Goal: Check status: Check status

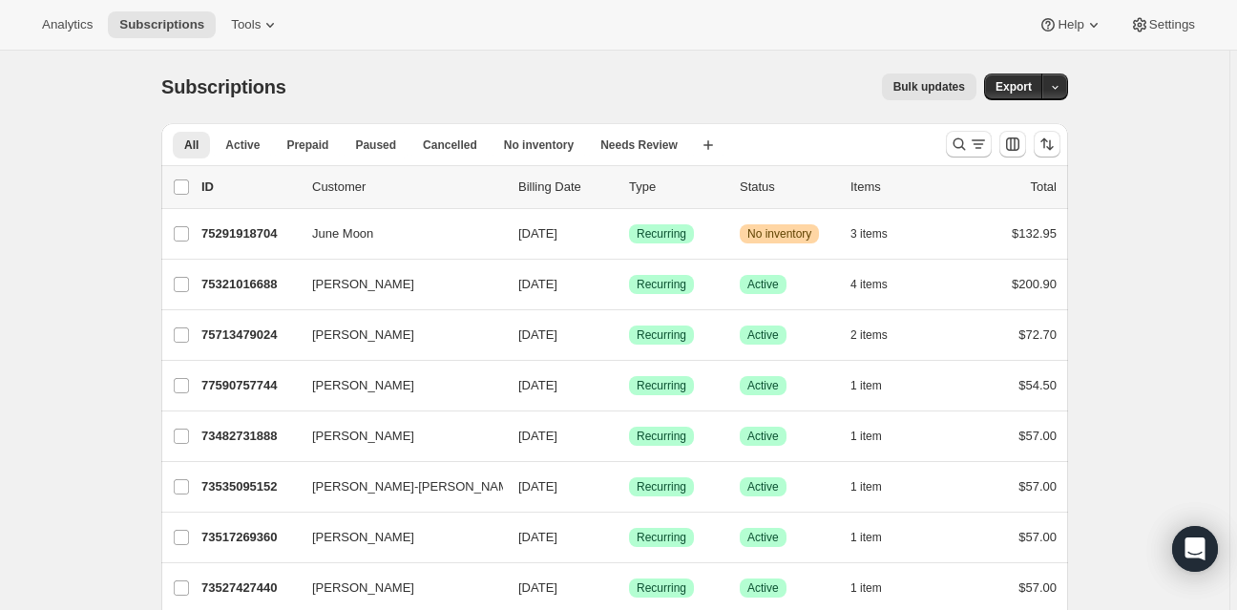
click at [548, 32] on div "Analytics Subscriptions Tools Help Settings" at bounding box center [618, 25] width 1237 height 51
click at [964, 145] on icon "Search and filter results" at bounding box center [959, 144] width 19 height 19
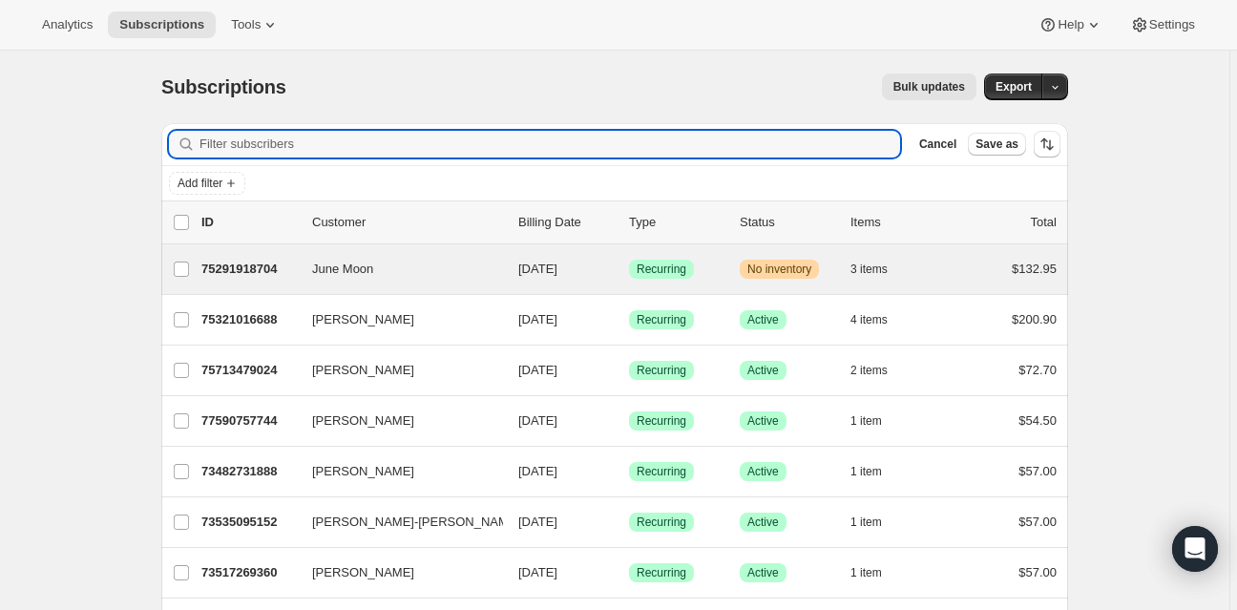
paste input "[PERSON_NAME]"
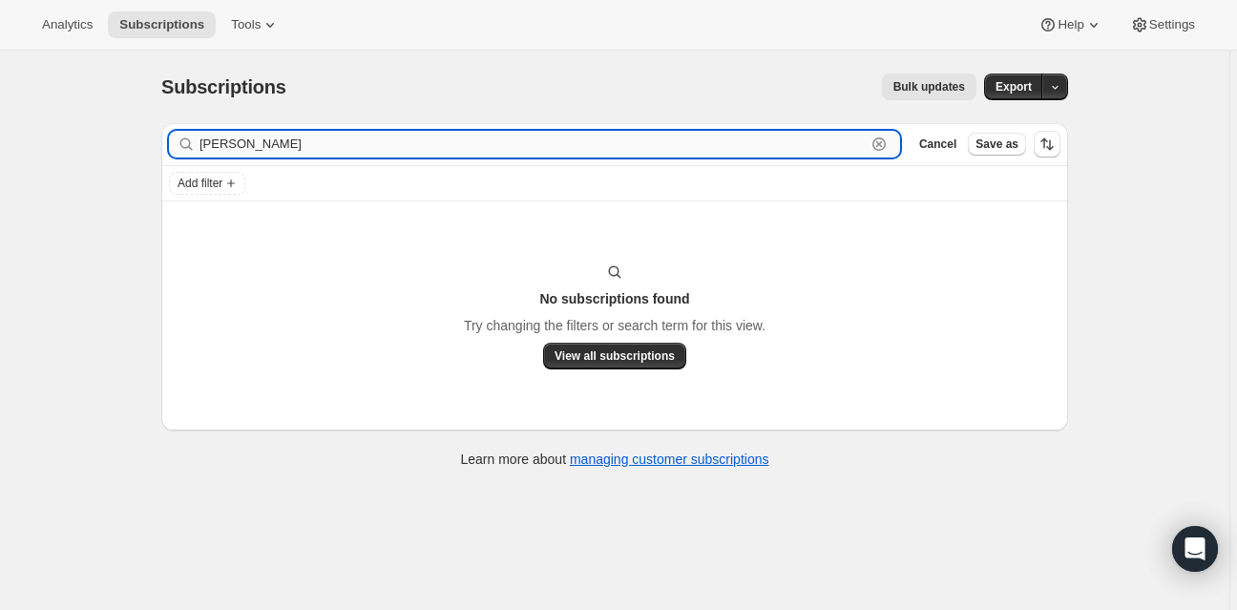
click at [241, 141] on input "[PERSON_NAME]" at bounding box center [533, 144] width 666 height 27
drag, startPoint x: 260, startPoint y: 144, endPoint x: 454, endPoint y: 158, distance: 195.2
click at [310, 137] on input "[PERSON_NAME]" at bounding box center [533, 144] width 666 height 27
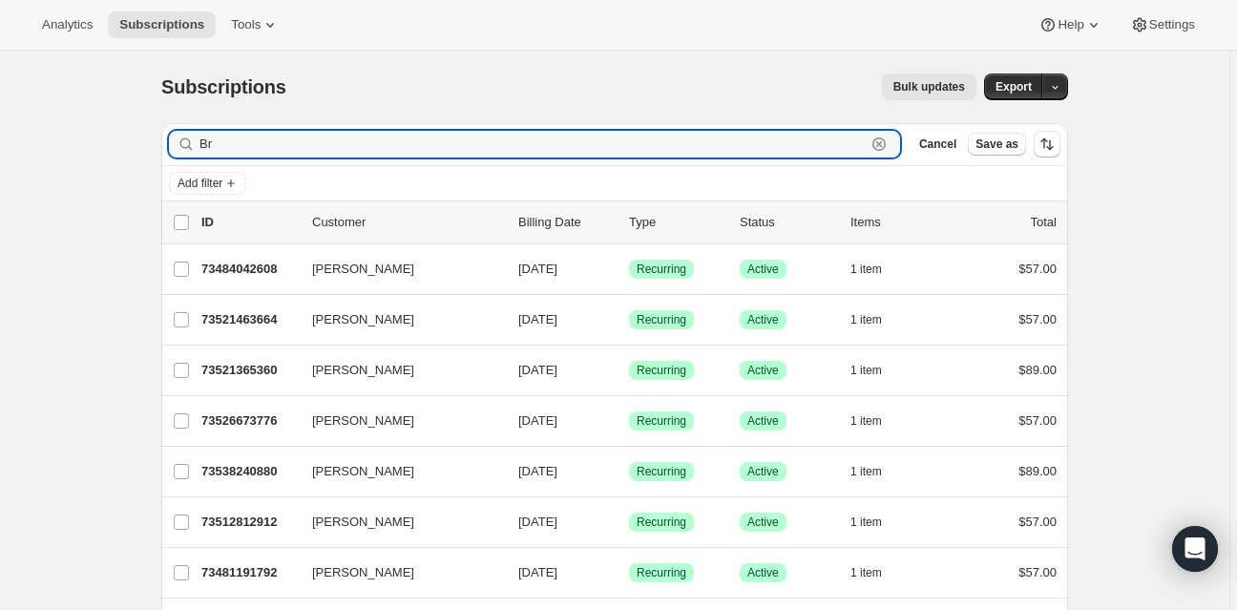
type input "B"
click at [269, 147] on input "Filter subscribers" at bounding box center [550, 144] width 701 height 27
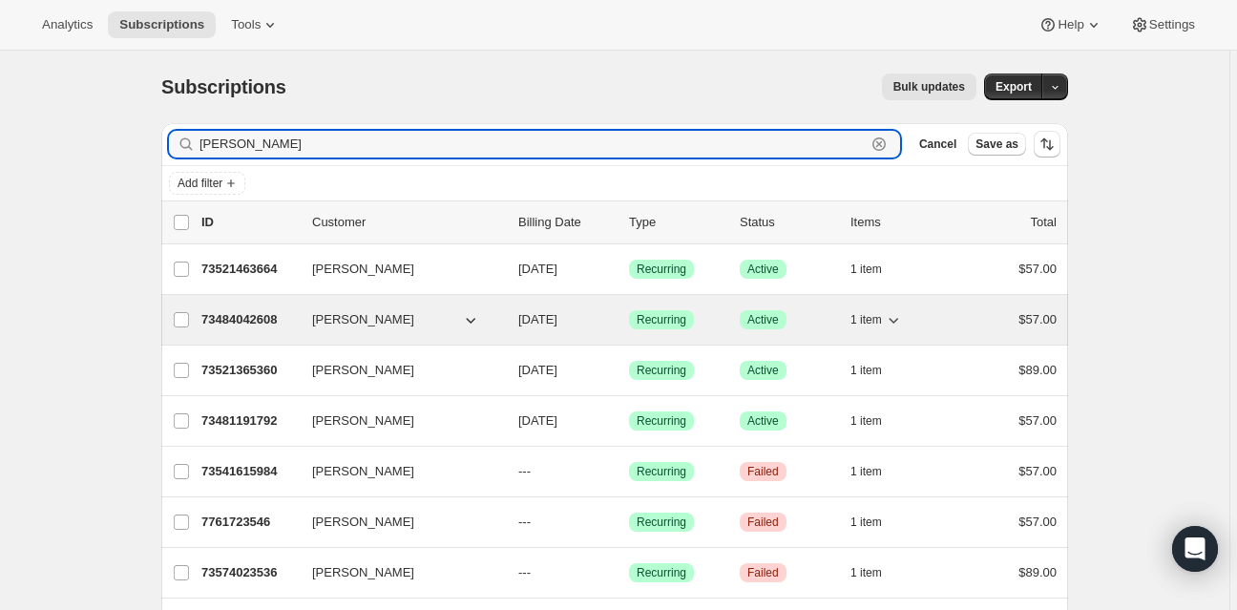
type input "[PERSON_NAME]"
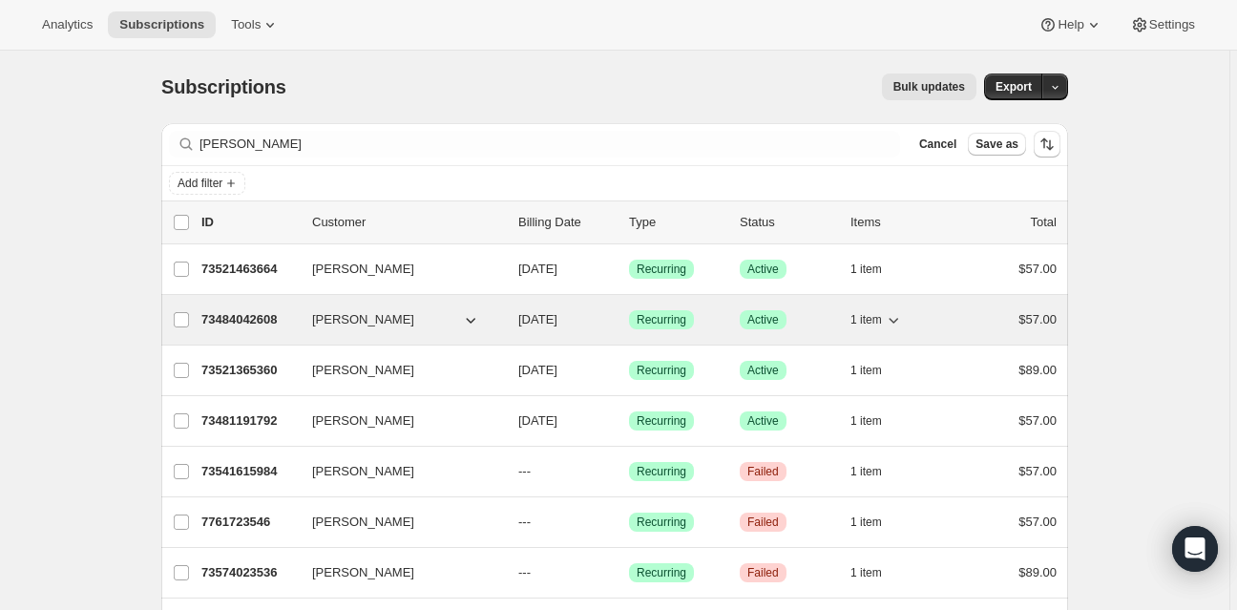
click at [265, 320] on p "73484042608" at bounding box center [248, 319] width 95 height 19
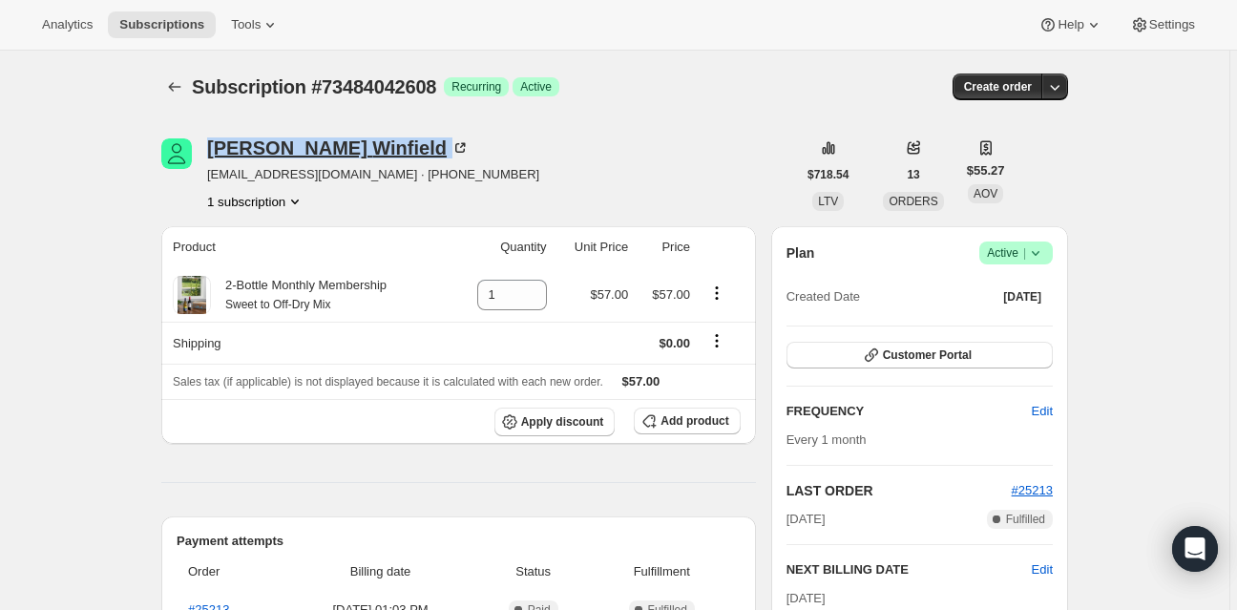
drag, startPoint x: 359, startPoint y: 156, endPoint x: 212, endPoint y: 155, distance: 147.0
click at [212, 155] on div "[PERSON_NAME]" at bounding box center [338, 147] width 263 height 19
